Goal: Task Accomplishment & Management: Complete application form

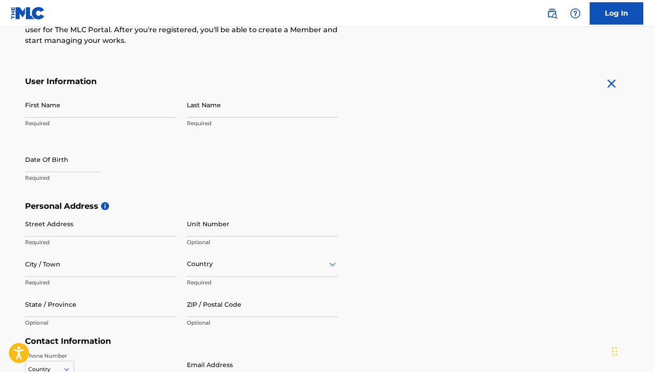
scroll to position [134, 0]
click at [81, 107] on input "First Name" at bounding box center [100, 103] width 151 height 25
type input "[PERSON_NAME] [PERSON_NAME]"
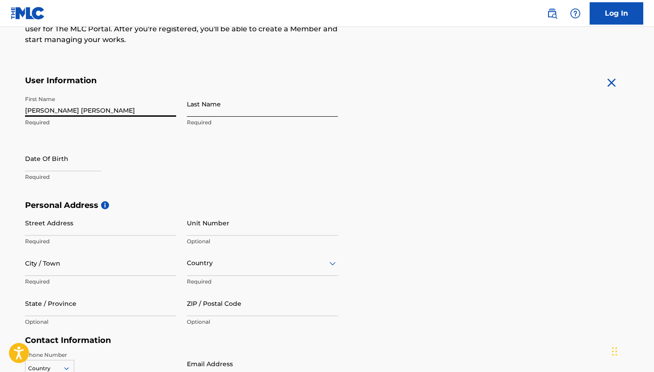
click at [203, 103] on input "Last Name" at bounding box center [262, 103] width 151 height 25
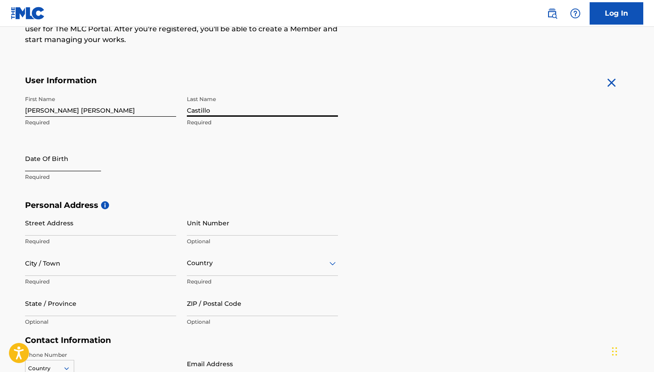
type input "Castillo"
click at [89, 158] on input "text" at bounding box center [63, 158] width 76 height 25
select select "8"
select select "2025"
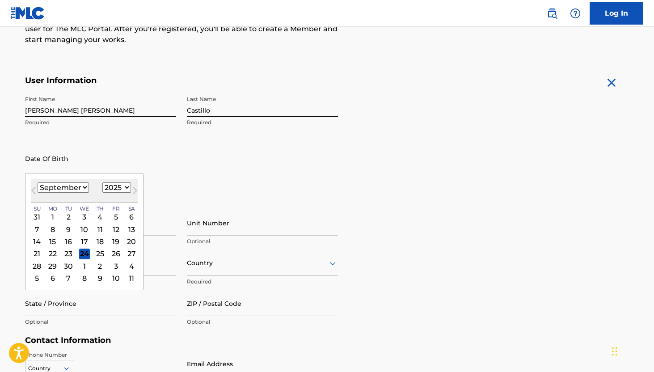
type input "1"
type input "[DATE]"
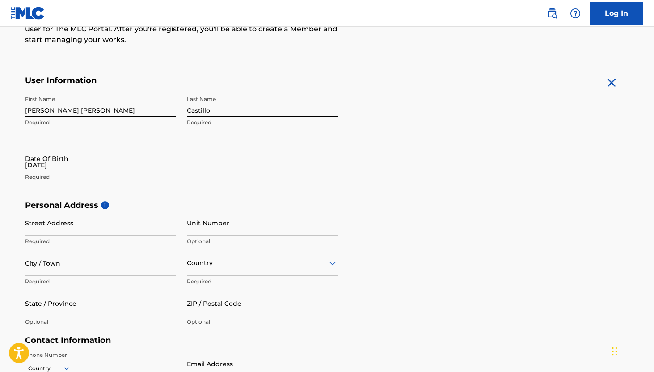
click at [50, 164] on input "[DATE]" at bounding box center [63, 158] width 76 height 25
select select "8"
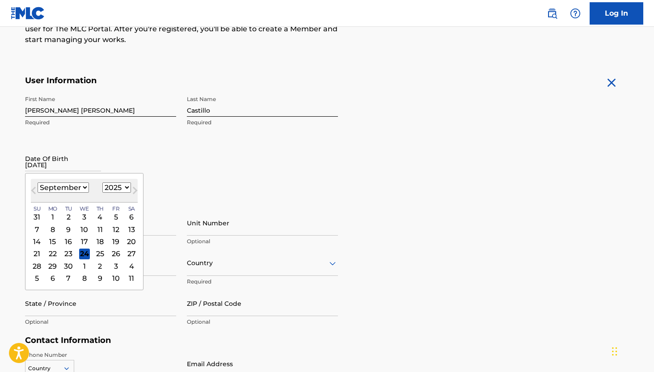
click at [109, 187] on select "1899 1900 1901 1902 1903 1904 1905 1906 1907 1908 1909 1910 1911 1912 1913 1914…" at bounding box center [116, 187] width 29 height 10
select select "1995"
click at [102, 182] on select "1899 1900 1901 1902 1903 1904 1905 1906 1907 1908 1909 1910 1911 1912 1913 1914…" at bounding box center [116, 187] width 29 height 10
click at [76, 191] on select "January February March April May June July August September October November De…" at bounding box center [63, 187] width 51 height 10
select select "0"
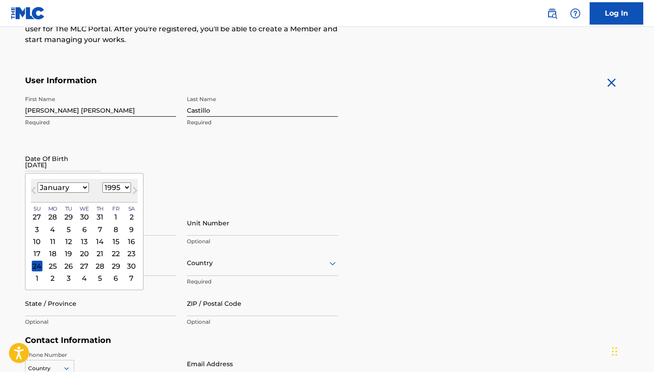
click at [38, 182] on select "January February March April May June July August September October November De…" at bounding box center [63, 187] width 51 height 10
click at [96, 230] on div "12" at bounding box center [99, 229] width 11 height 11
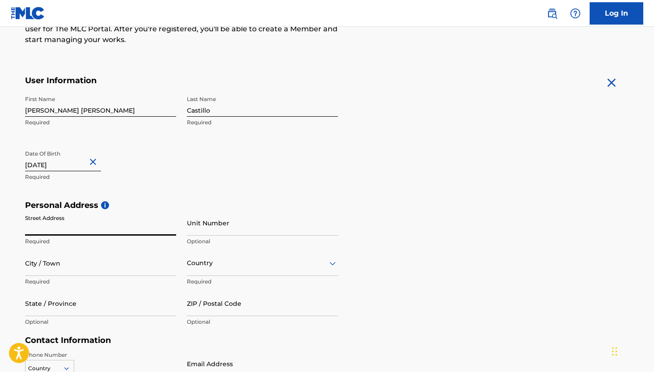
click at [80, 224] on input "Street Address" at bounding box center [100, 222] width 151 height 25
type input "Mansiones"
